Goal: Transaction & Acquisition: Purchase product/service

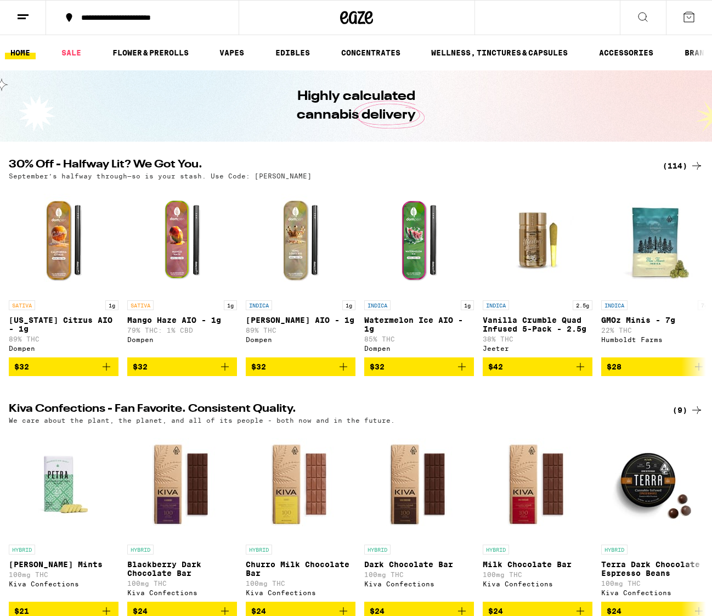
click at [113, 18] on div "**********" at bounding box center [149, 18] width 147 height 8
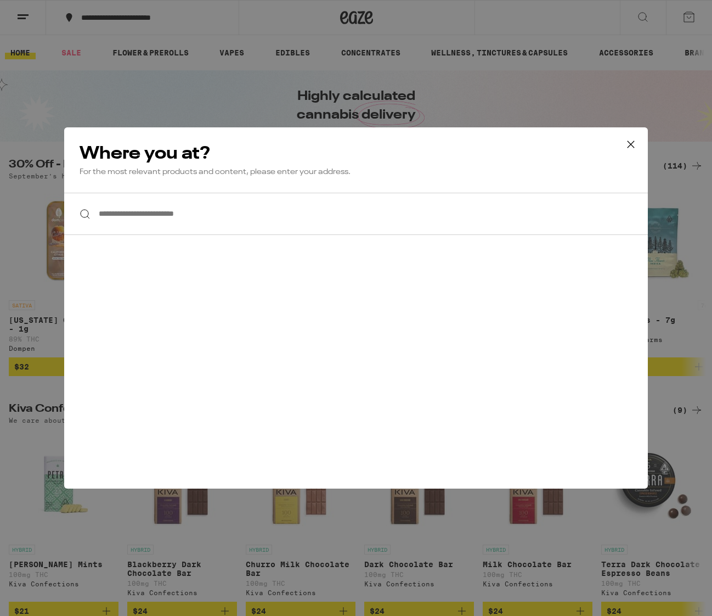
click at [211, 222] on input "**********" at bounding box center [356, 214] width 584 height 42
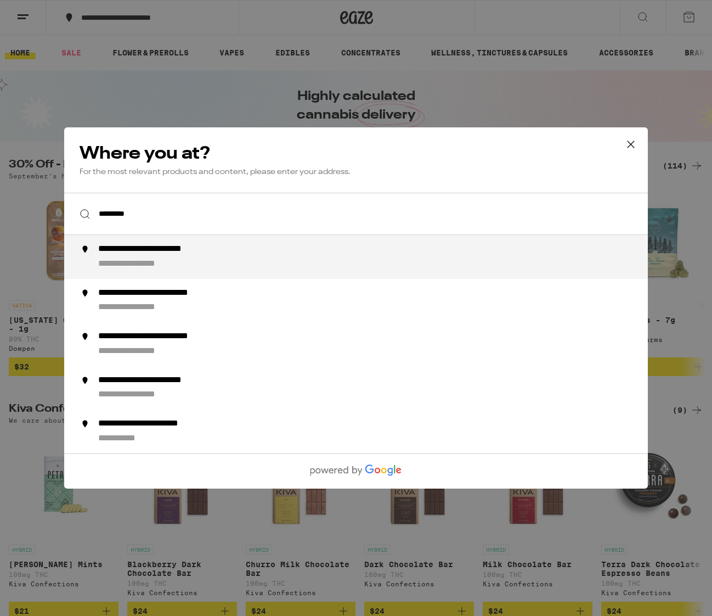
click at [182, 270] on div "**********" at bounding box center [146, 264] width 97 height 12
type input "**********"
